Goal: Task Accomplishment & Management: Use online tool/utility

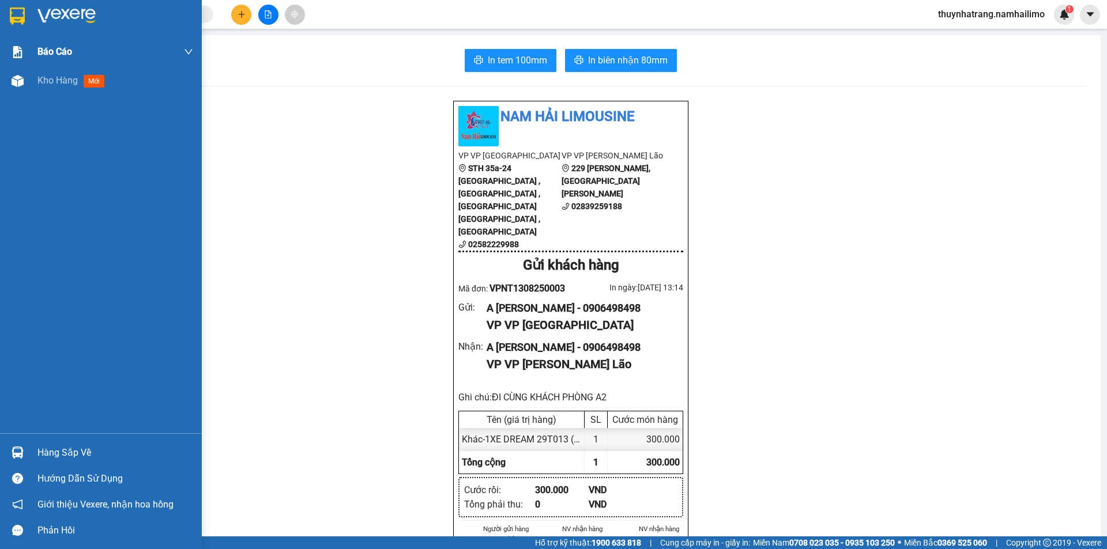
drag, startPoint x: 81, startPoint y: 14, endPoint x: 178, endPoint y: 38, distance: 99.8
click at [81, 14] on img at bounding box center [66, 15] width 58 height 17
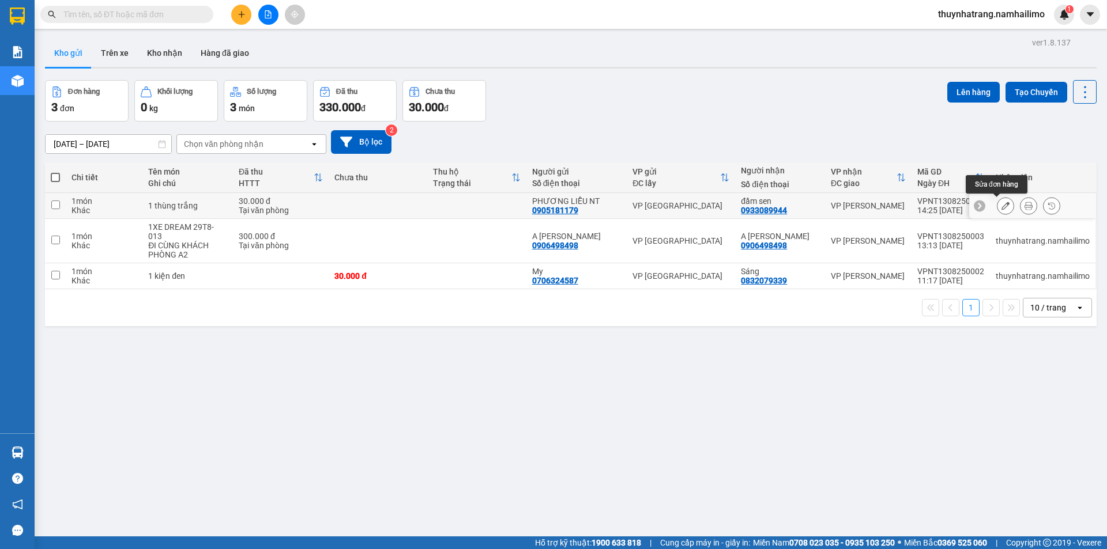
click at [1001, 204] on icon at bounding box center [1005, 206] width 8 height 8
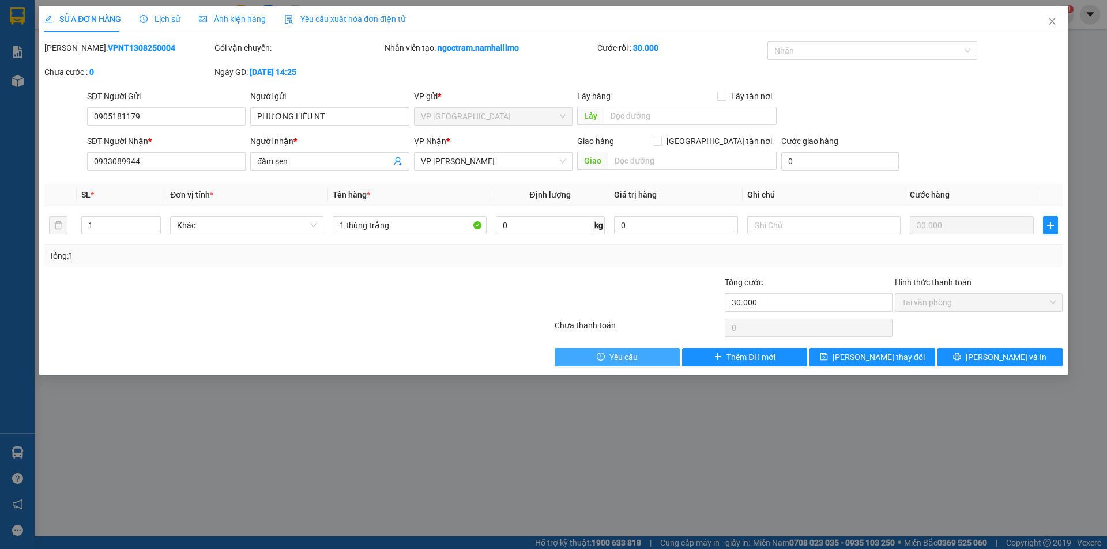
click at [627, 356] on span "Yêu cầu" at bounding box center [623, 357] width 28 height 13
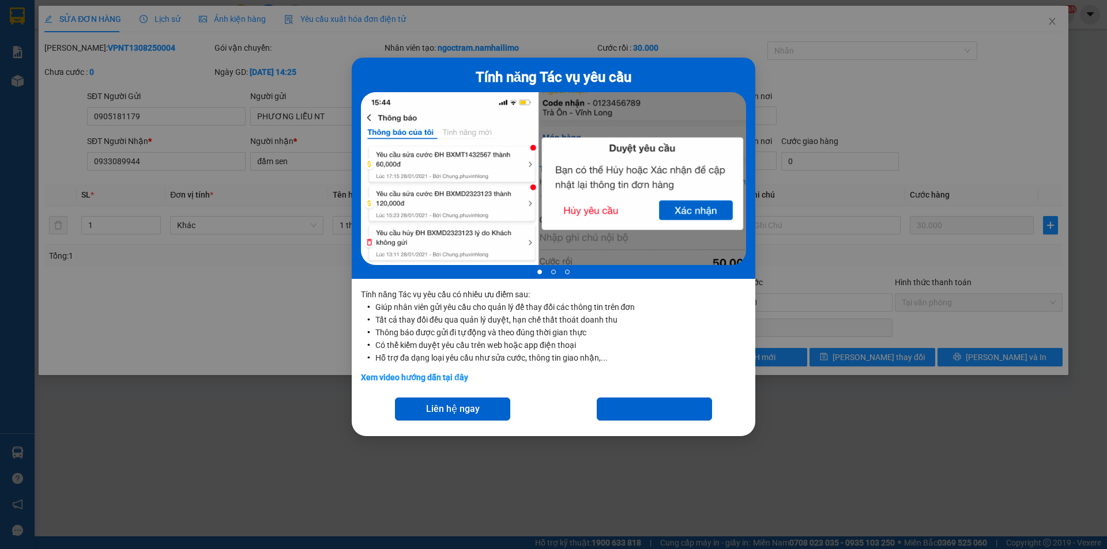
click at [859, 417] on div "Tính năng Tác vụ yêu cầu 1 of 3 Tính năng Tác vụ yêu cầu có nhiều ưu điểm sau: …" at bounding box center [553, 274] width 1107 height 549
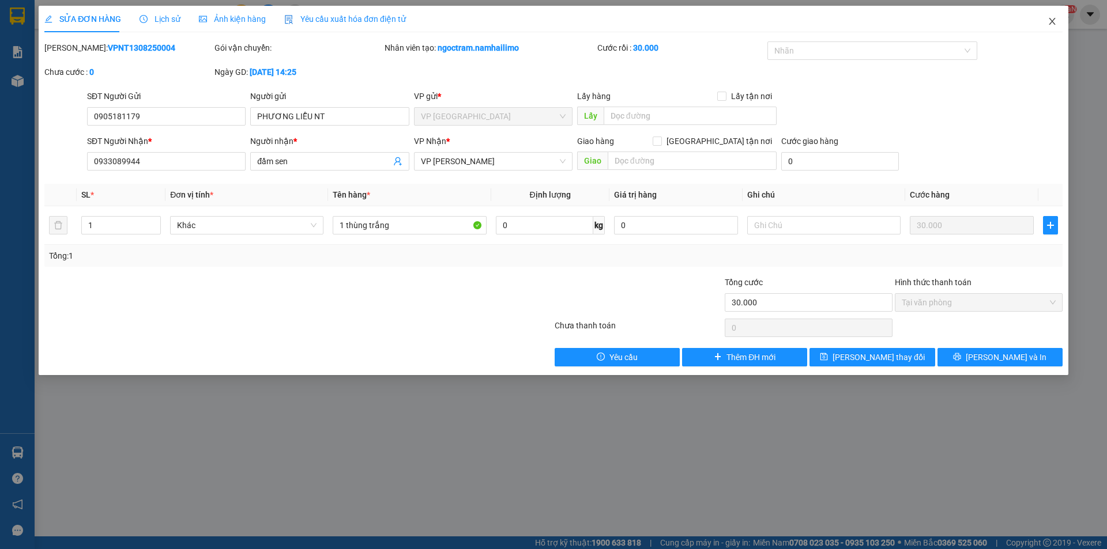
click at [1055, 22] on icon "close" at bounding box center [1051, 21] width 9 height 9
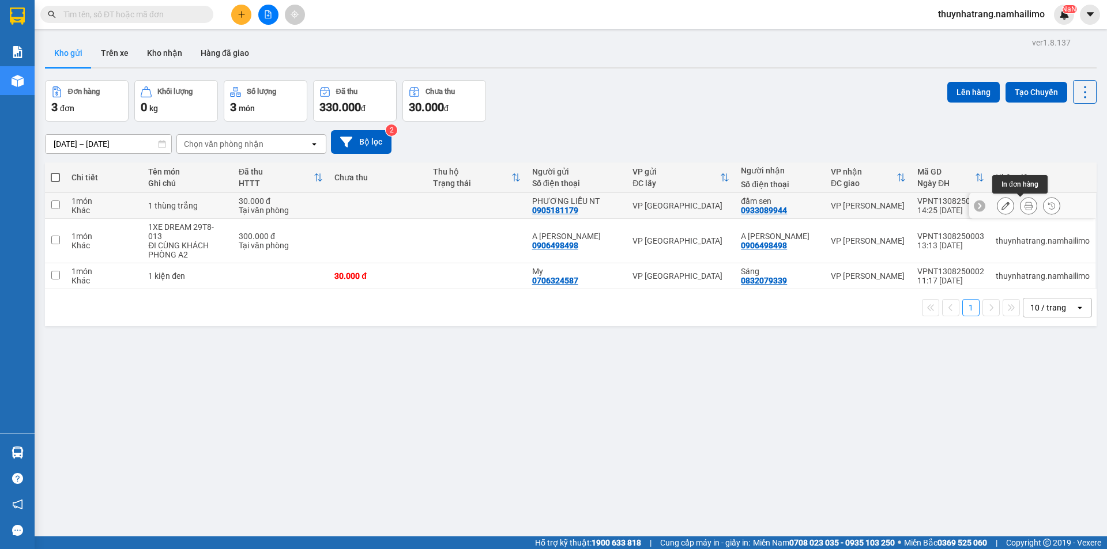
click at [1024, 206] on icon at bounding box center [1028, 206] width 8 height 8
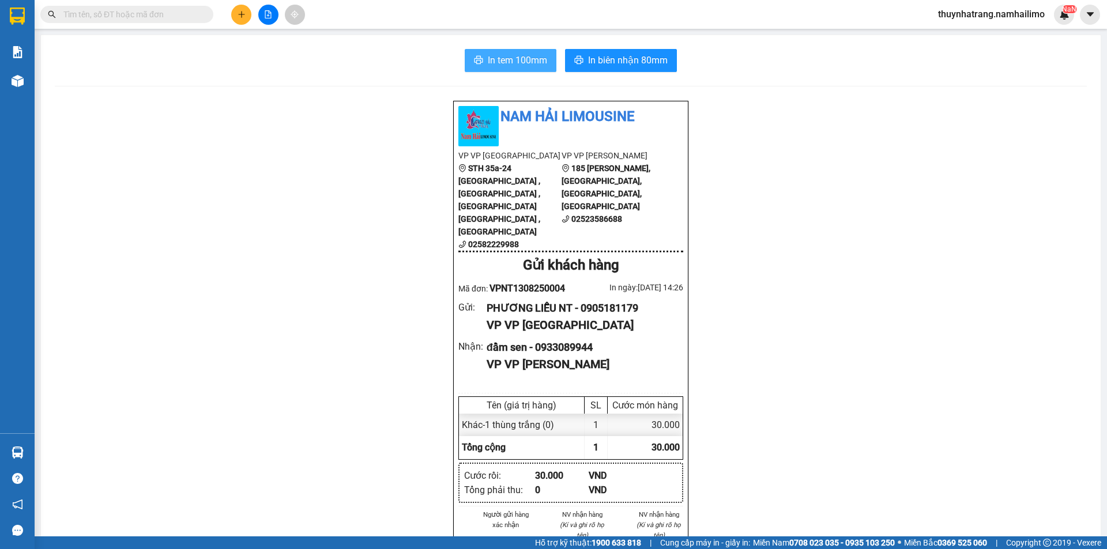
click at [523, 60] on span "In tem 100mm" at bounding box center [517, 60] width 59 height 14
